Goal: Task Accomplishment & Management: Manage account settings

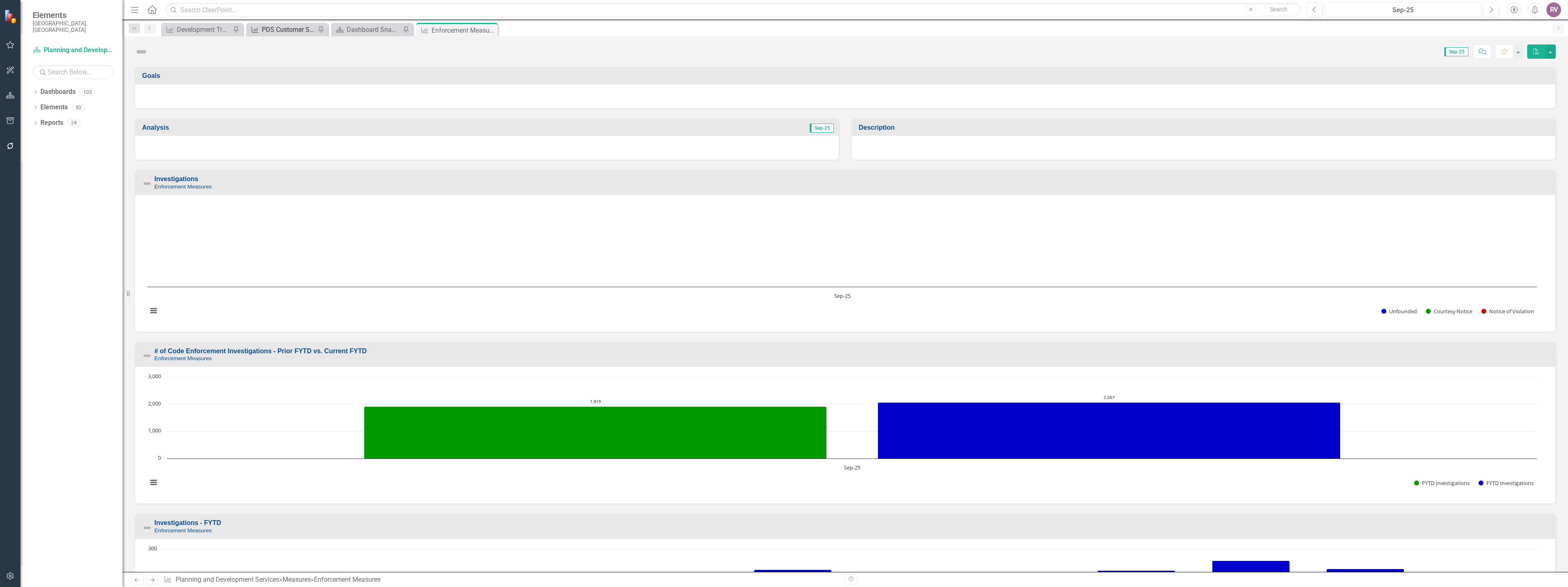
click at [281, 29] on div "PDS Customer Service (Copy) w/ Accela" at bounding box center [289, 29] width 54 height 10
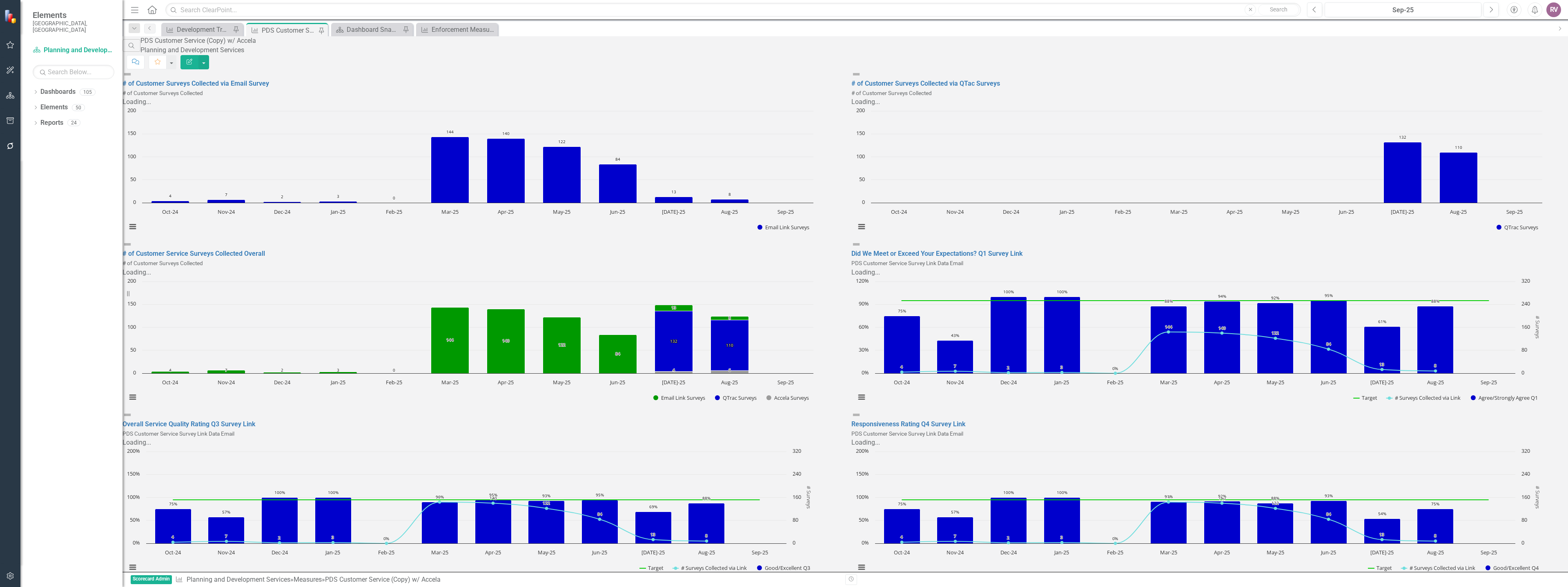
click at [256, 46] on div "PDS Customer Service (Copy) w/ Accela" at bounding box center [198, 41] width 116 height 9
click at [192, 59] on icon "button" at bounding box center [189, 61] width 5 height 5
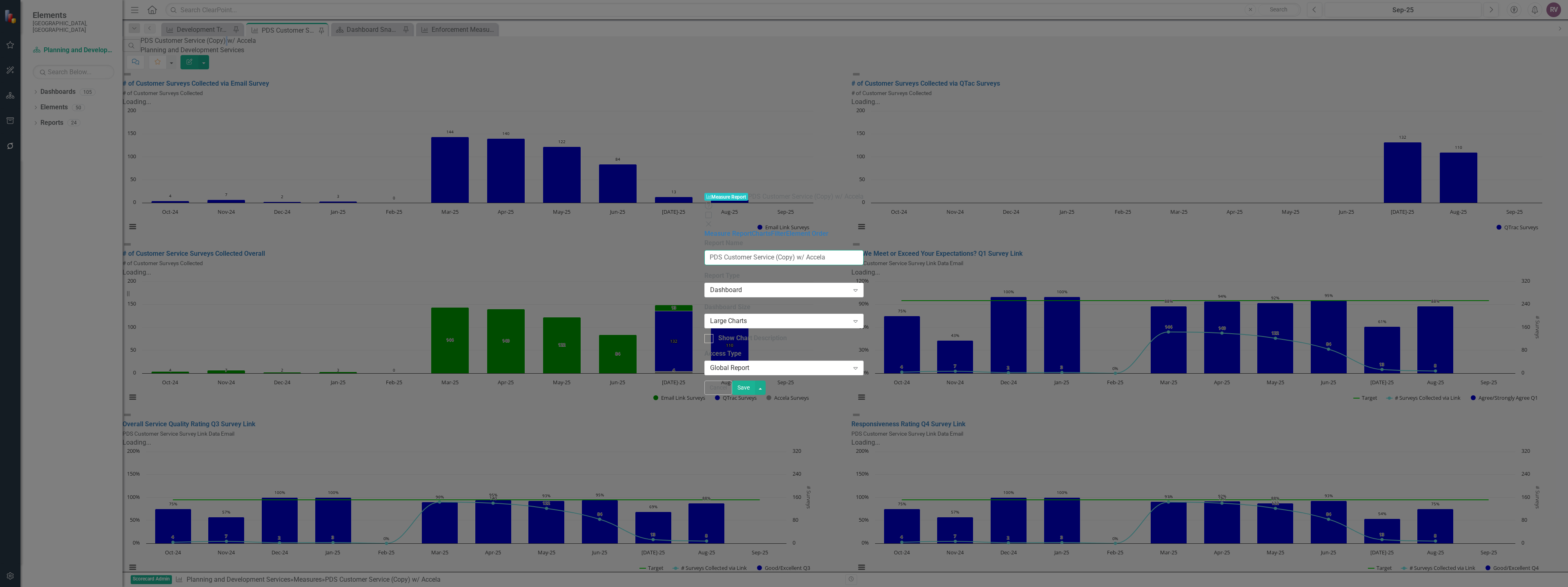
click at [704, 250] on input "PDS Customer Service (Copy) w/ Accela" at bounding box center [784, 257] width 159 height 15
type input "PDS Customer Service w/ Accela"
click at [766, 395] on button "Save" at bounding box center [754, 387] width 23 height 14
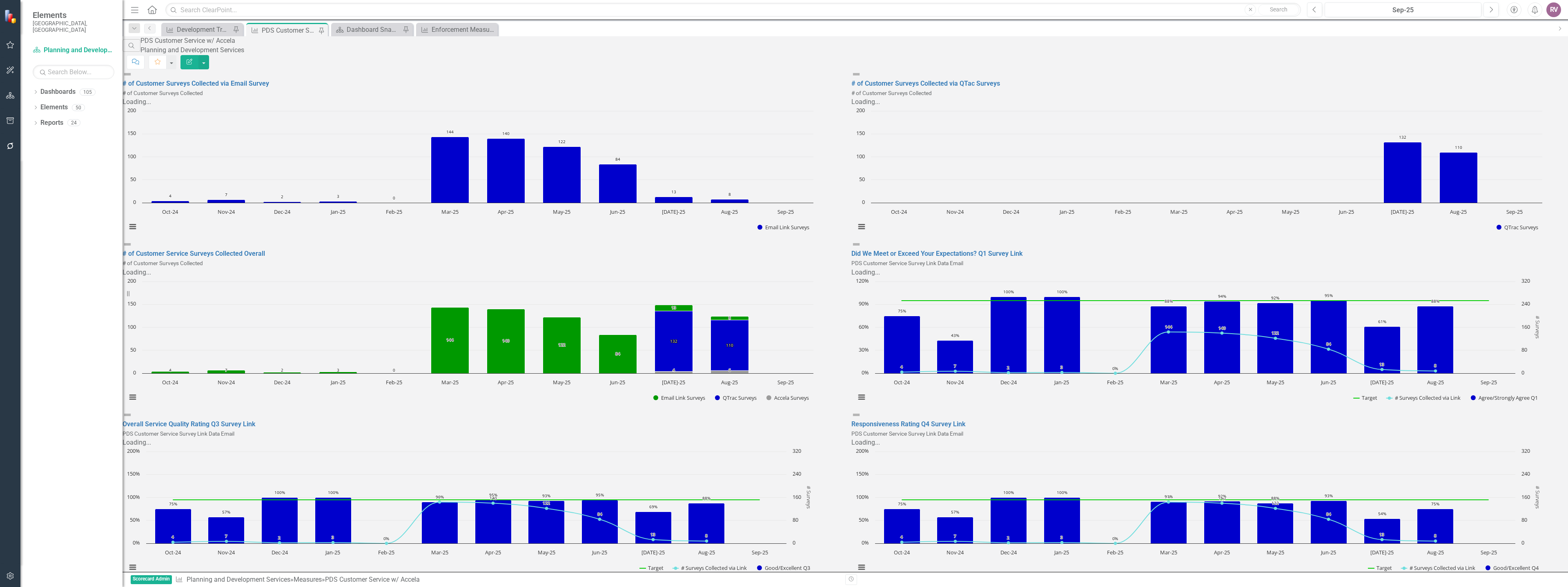
scroll to position [561, 0]
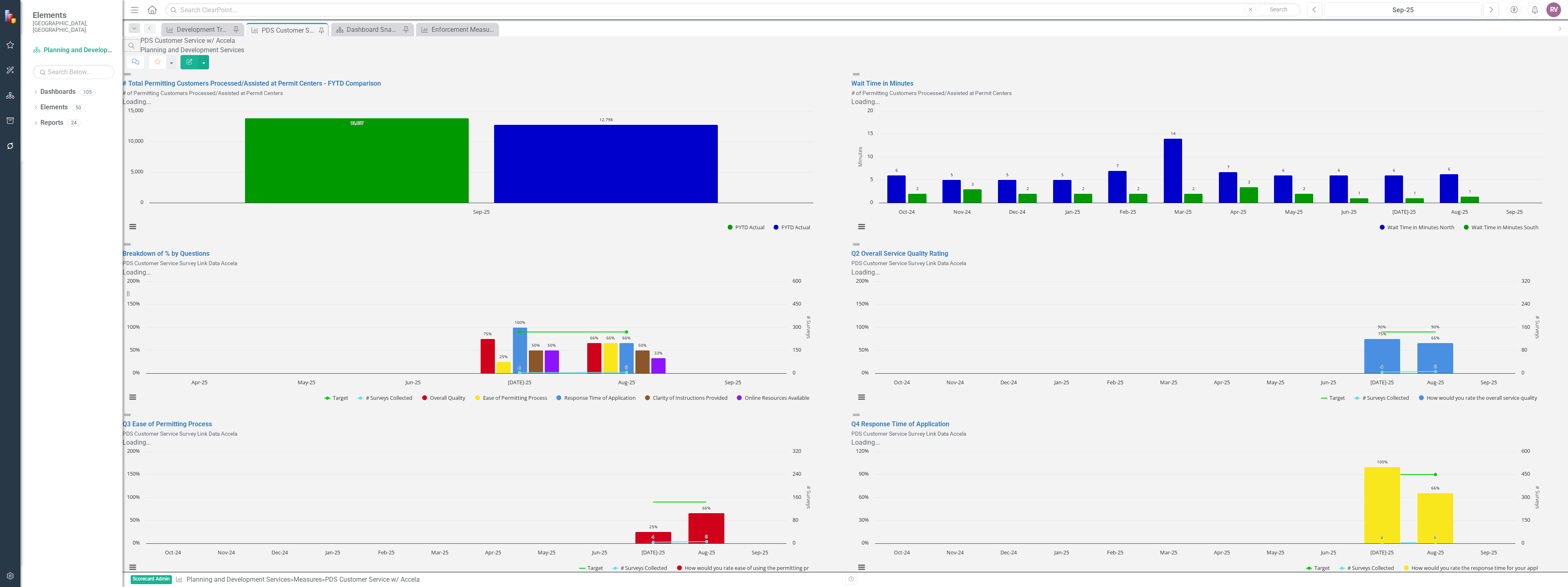
scroll to position [215, 0]
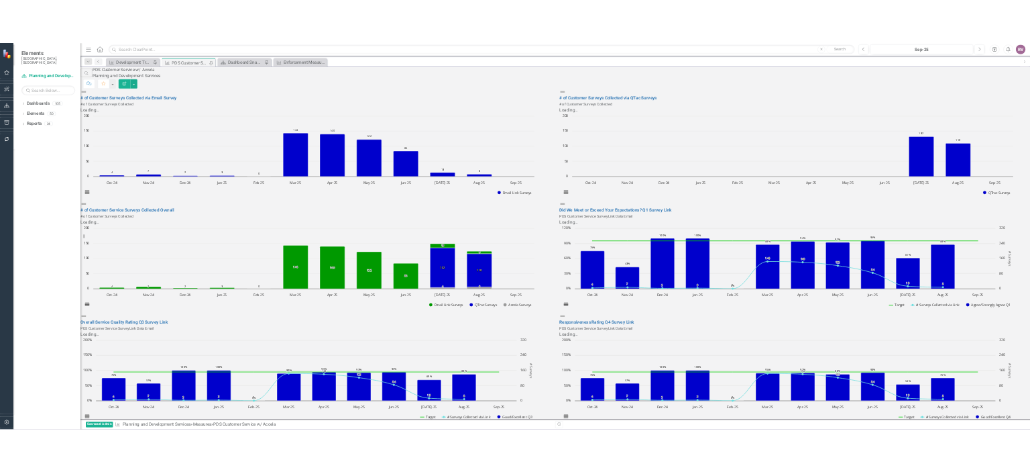
scroll to position [923, 0]
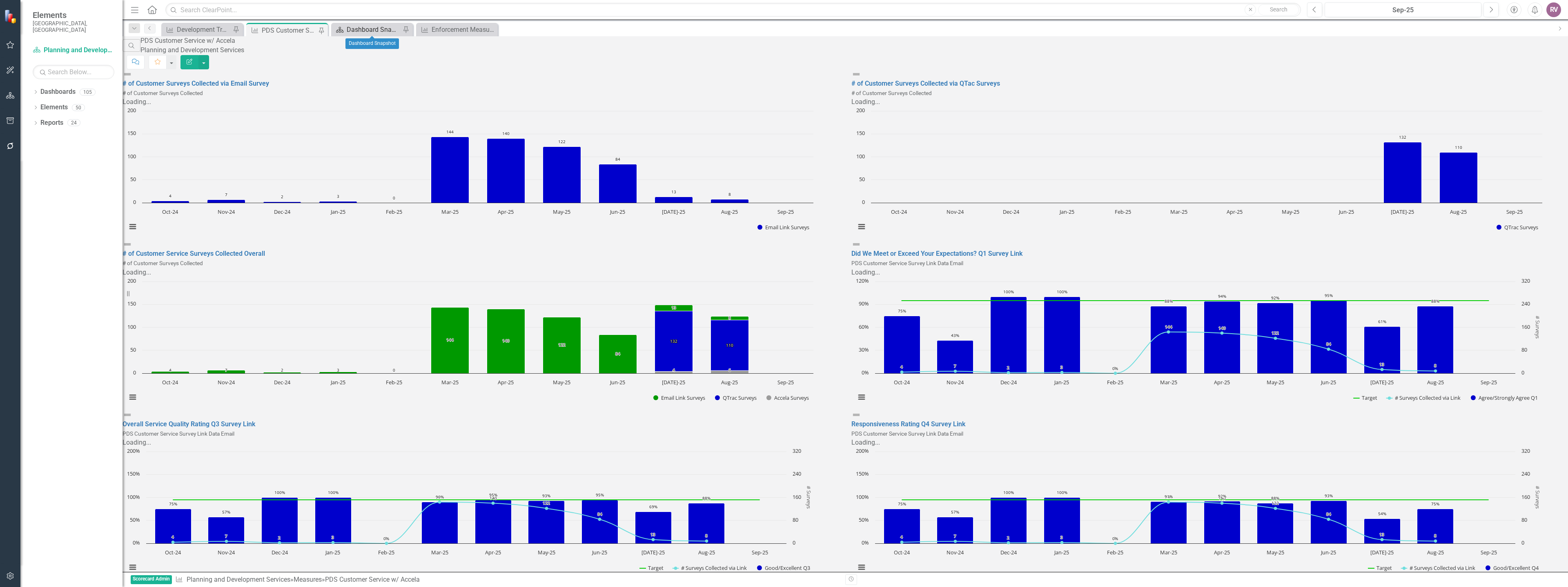
click at [373, 29] on div "Dashboard Snapshot" at bounding box center [374, 29] width 54 height 10
